Goal: Communication & Community: Connect with others

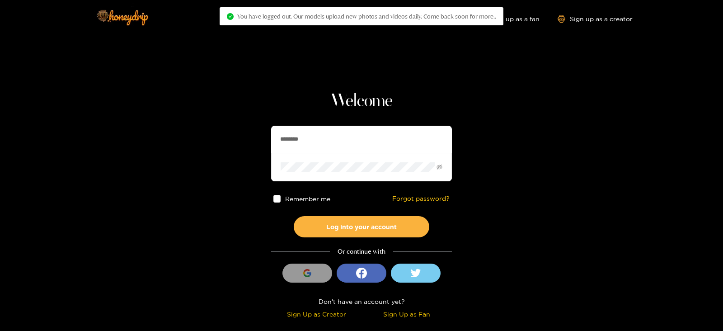
drag, startPoint x: 328, startPoint y: 148, endPoint x: 265, endPoint y: 148, distance: 62.8
click at [265, 148] on section "Welcome ******** Remember me Forgot password? Log into your account Or continue…" at bounding box center [361, 160] width 723 height 321
type input "**********"
click at [294, 216] on button "Log into your account" at bounding box center [362, 226] width 136 height 21
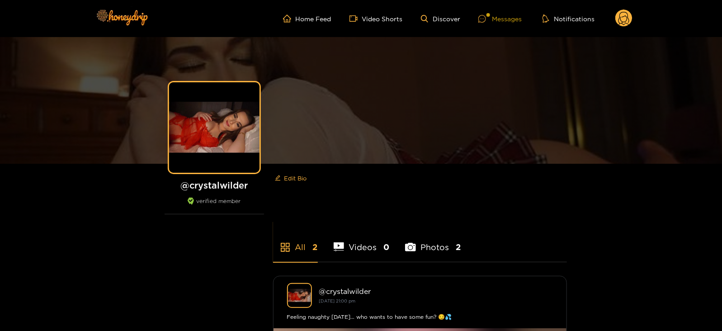
click at [511, 15] on div "Messages" at bounding box center [499, 19] width 43 height 10
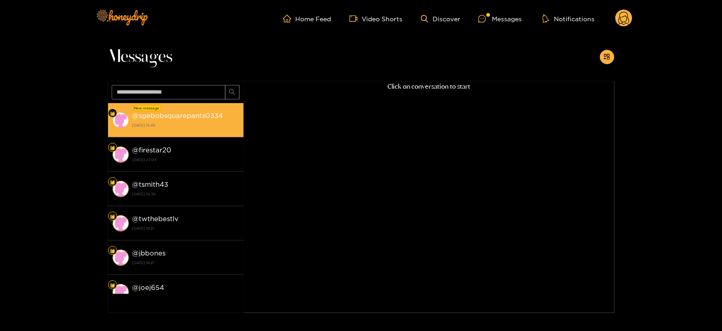
click at [216, 128] on strong "[DATE] 15:49" at bounding box center [185, 125] width 107 height 8
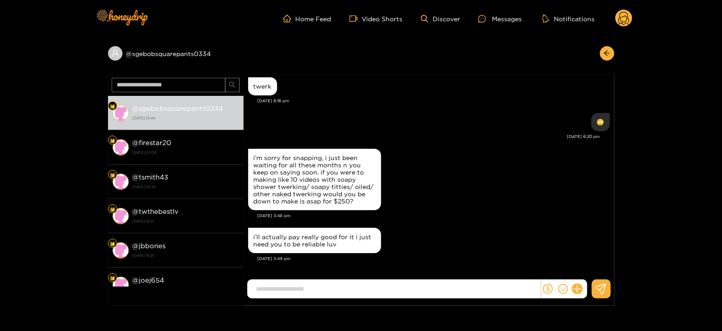
scroll to position [834, 0]
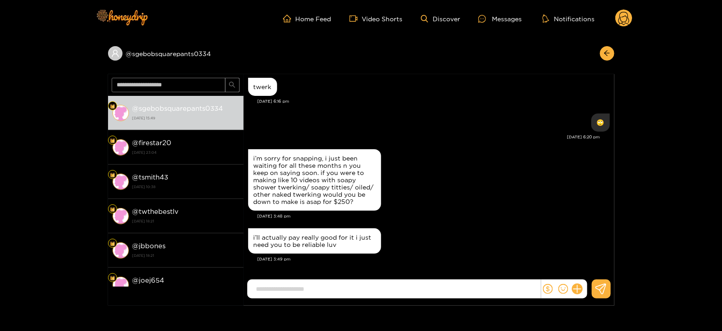
click at [645, 45] on div "@ sgebobsquarepants0334 @ sgebobsquarepants0334 [DATE] 15:49 @ firestar20 [DATE…" at bounding box center [361, 171] width 722 height 268
click at [621, 23] on circle at bounding box center [623, 17] width 17 height 17
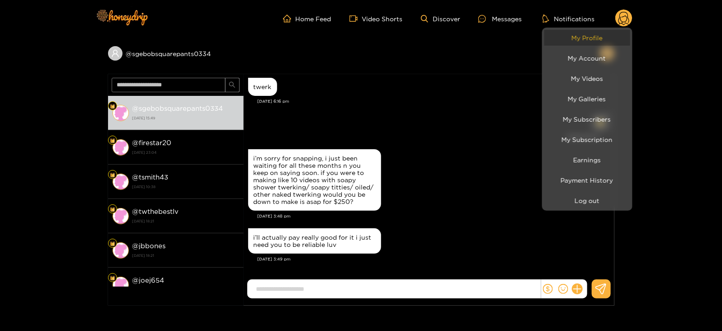
click at [569, 39] on link "My Profile" at bounding box center [587, 38] width 86 height 16
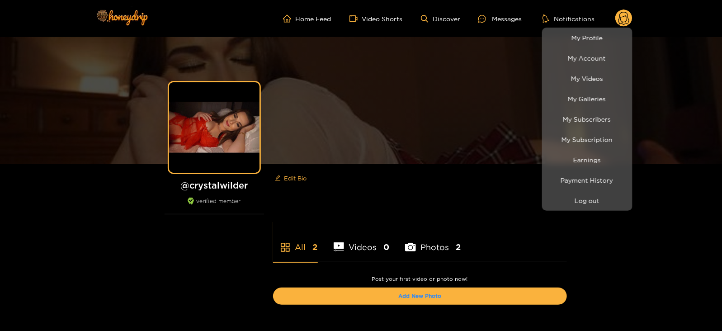
click at [508, 19] on div at bounding box center [361, 165] width 722 height 331
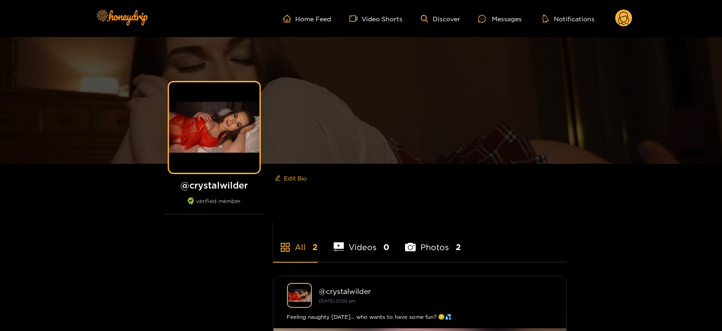
click at [508, 19] on div "Messages" at bounding box center [499, 19] width 43 height 10
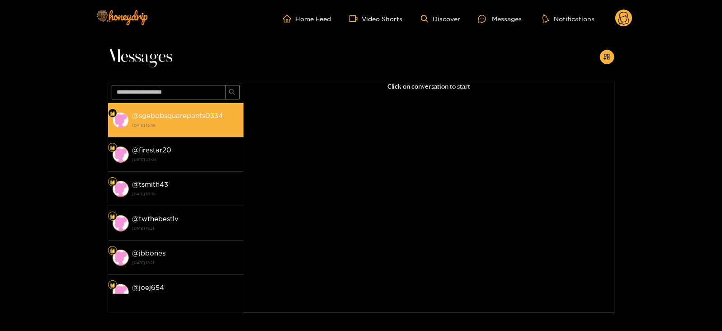
click at [201, 115] on strong "@ sgebobsquarepants0334" at bounding box center [177, 116] width 91 height 8
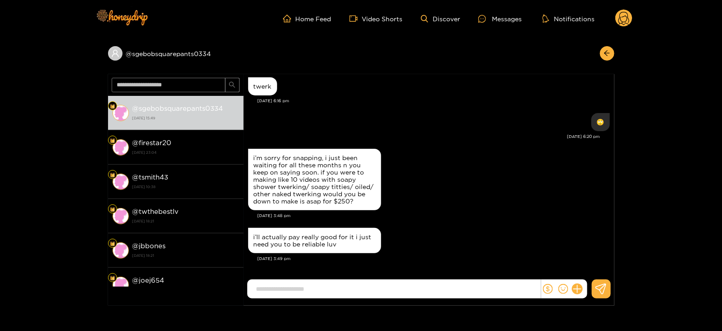
scroll to position [834, 0]
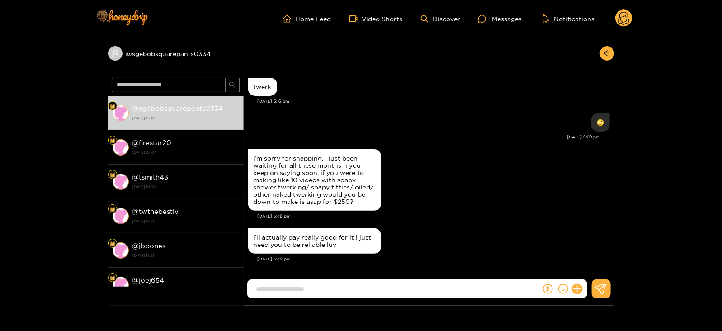
click at [617, 23] on circle at bounding box center [623, 17] width 17 height 17
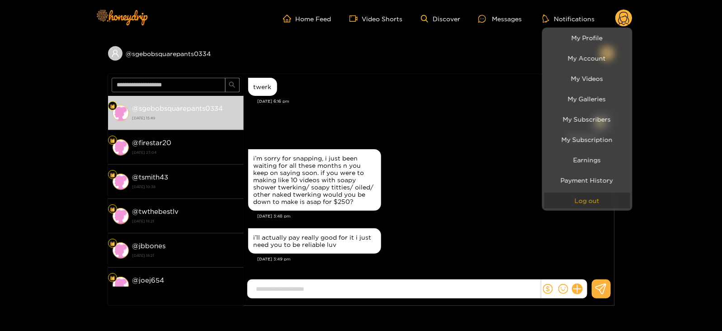
click at [555, 200] on button "Log out" at bounding box center [587, 201] width 86 height 16
